Goal: Navigation & Orientation: Find specific page/section

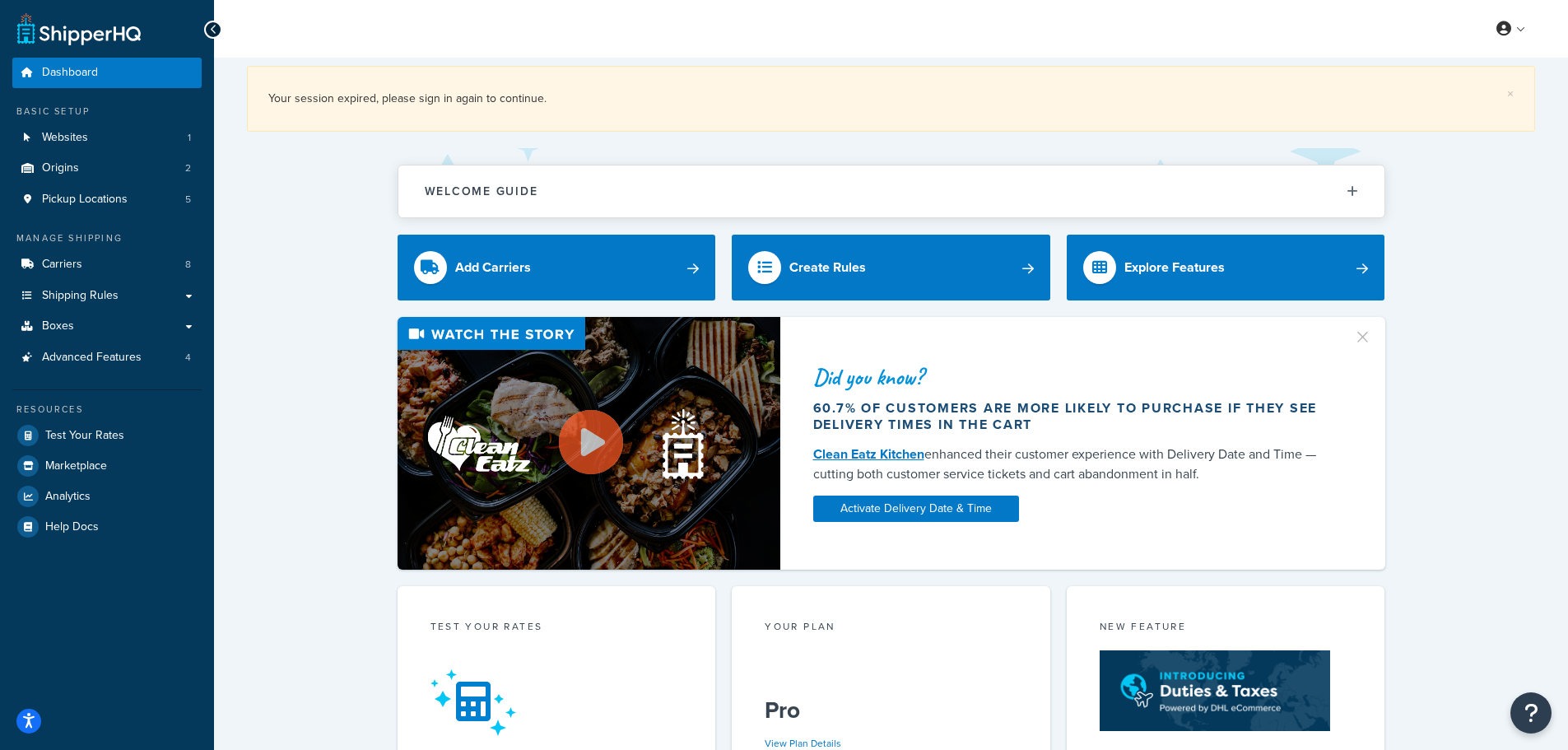
click at [210, 26] on icon at bounding box center [214, 29] width 8 height 11
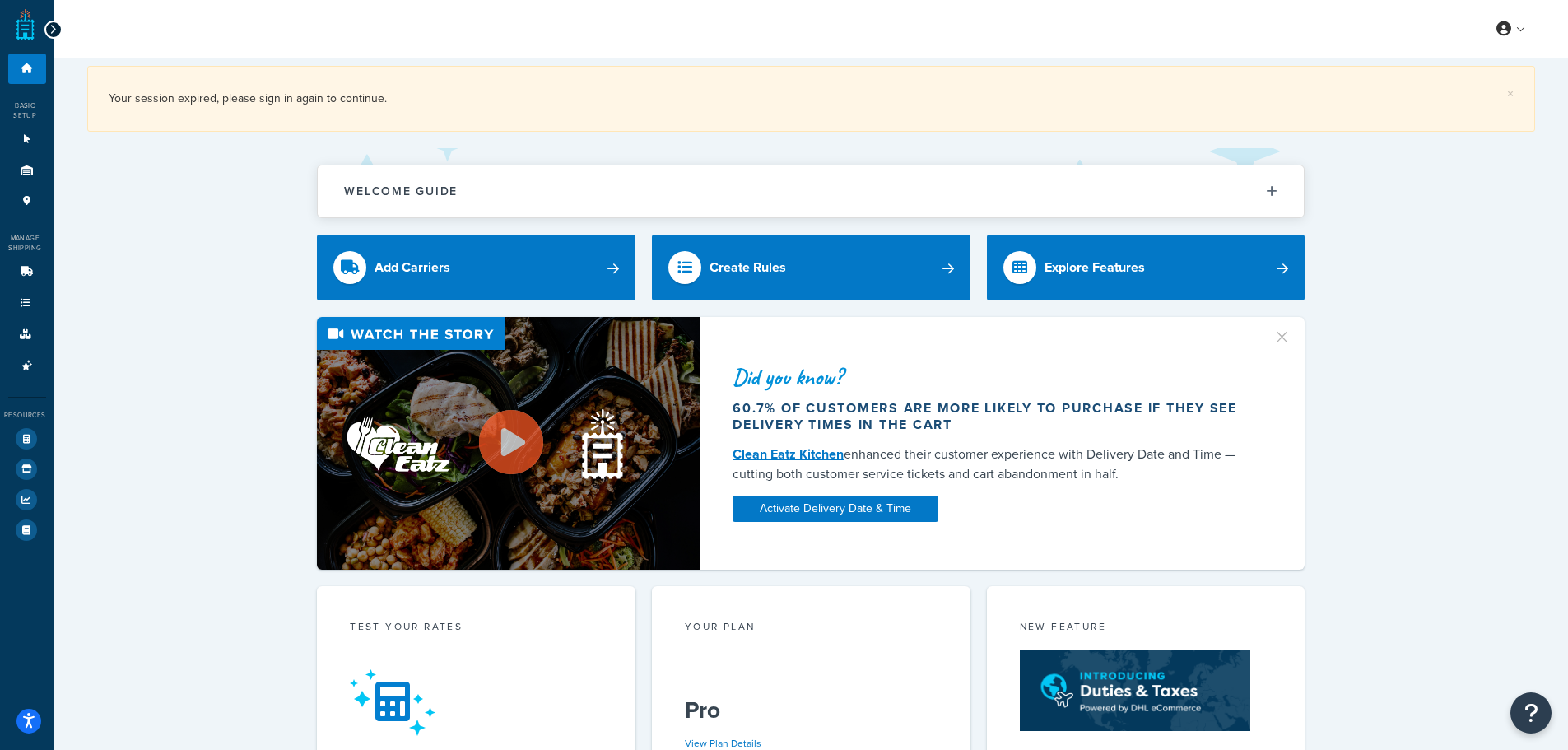
click at [55, 27] on icon at bounding box center [53, 29] width 8 height 11
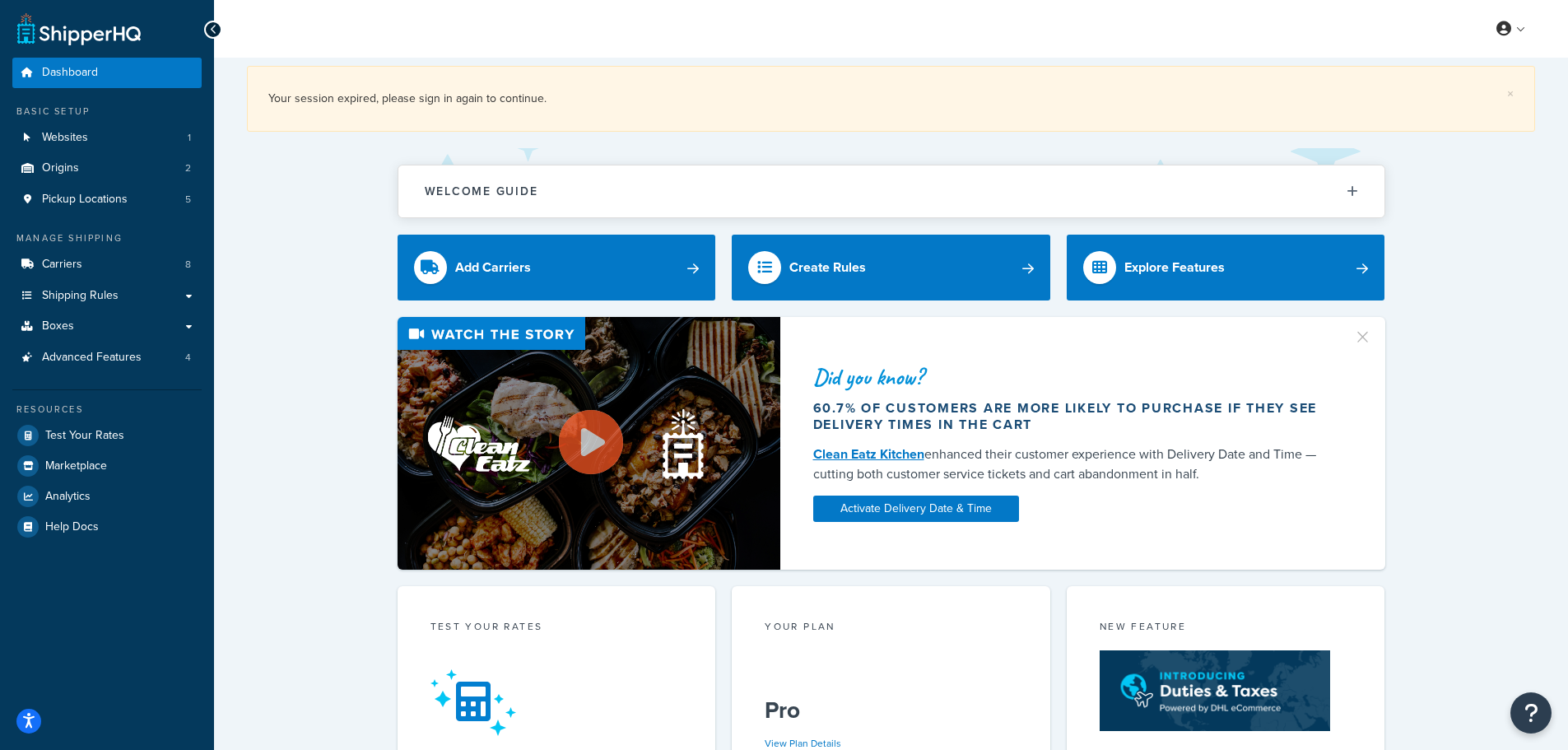
drag, startPoint x: 17, startPoint y: 0, endPoint x: 125, endPoint y: 618, distance: 627.4
click at [125, 618] on div "Dashboard Basic Setup Websites 1 Origins 2 Pickup Locations 5 Manage Shipping C…" at bounding box center [107, 688] width 214 height 1377
click at [1523, 29] on link at bounding box center [1512, 29] width 47 height 24
click at [78, 72] on span "Dashboard" at bounding box center [69, 73] width 56 height 14
